Goal: Information Seeking & Learning: Understand process/instructions

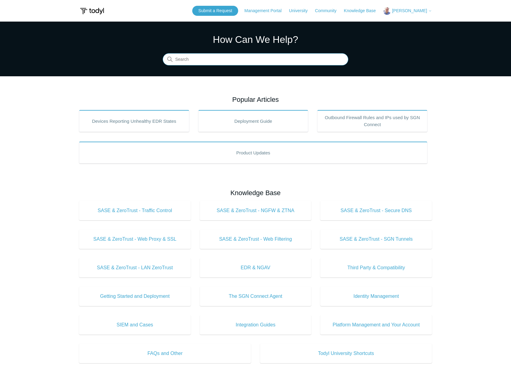
click at [201, 61] on input "Search" at bounding box center [255, 59] width 185 height 12
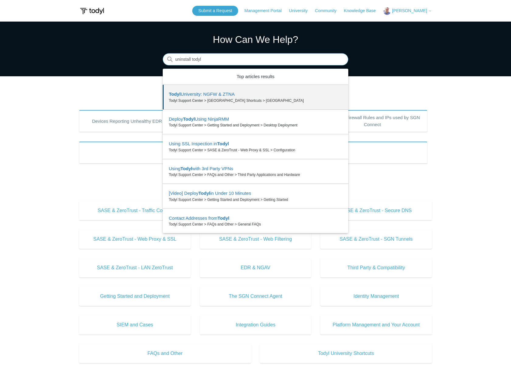
type input "uninstall todyl"
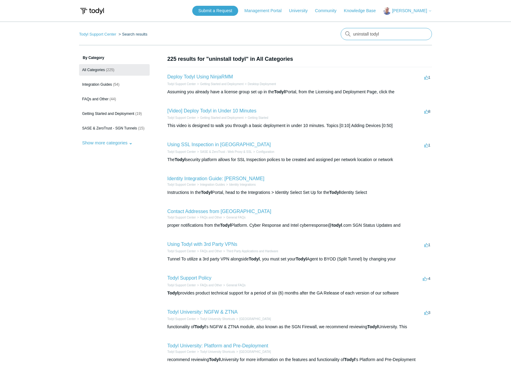
click at [362, 31] on input "uninstall todyl" at bounding box center [385, 34] width 91 height 12
type input "uninstall"
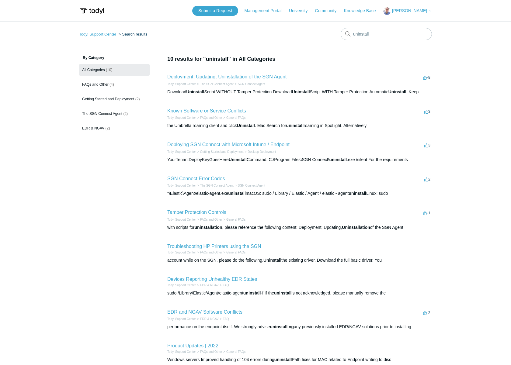
click at [240, 77] on link "Deployment, Updating, Uninstallation of the SGN Agent" at bounding box center [226, 76] width 119 height 5
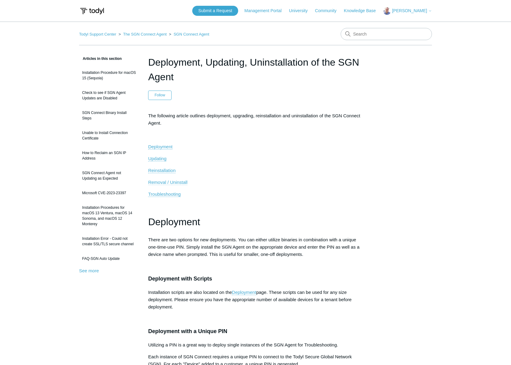
click at [163, 181] on span "Removal / Uninstall" at bounding box center [167, 182] width 39 height 5
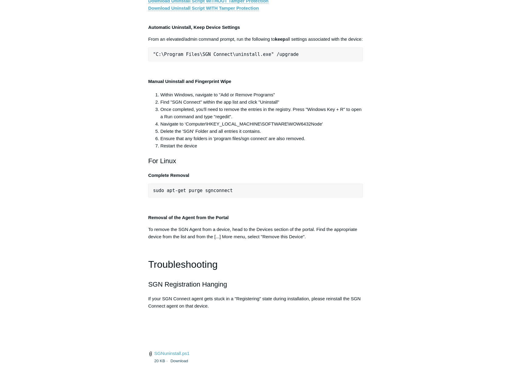
scroll to position [1182, 0]
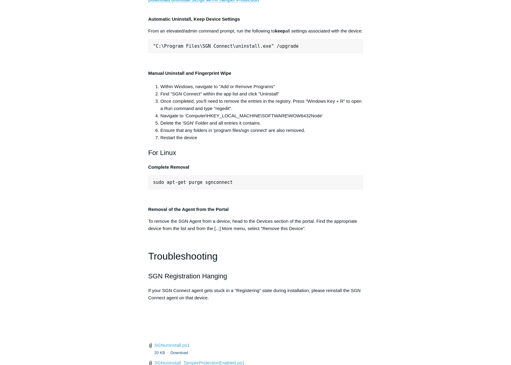
drag, startPoint x: 263, startPoint y: 132, endPoint x: 180, endPoint y: 130, distance: 83.3
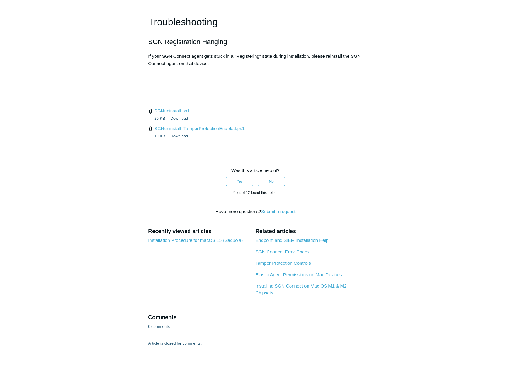
scroll to position [1428, 0]
